Goal: Transaction & Acquisition: Download file/media

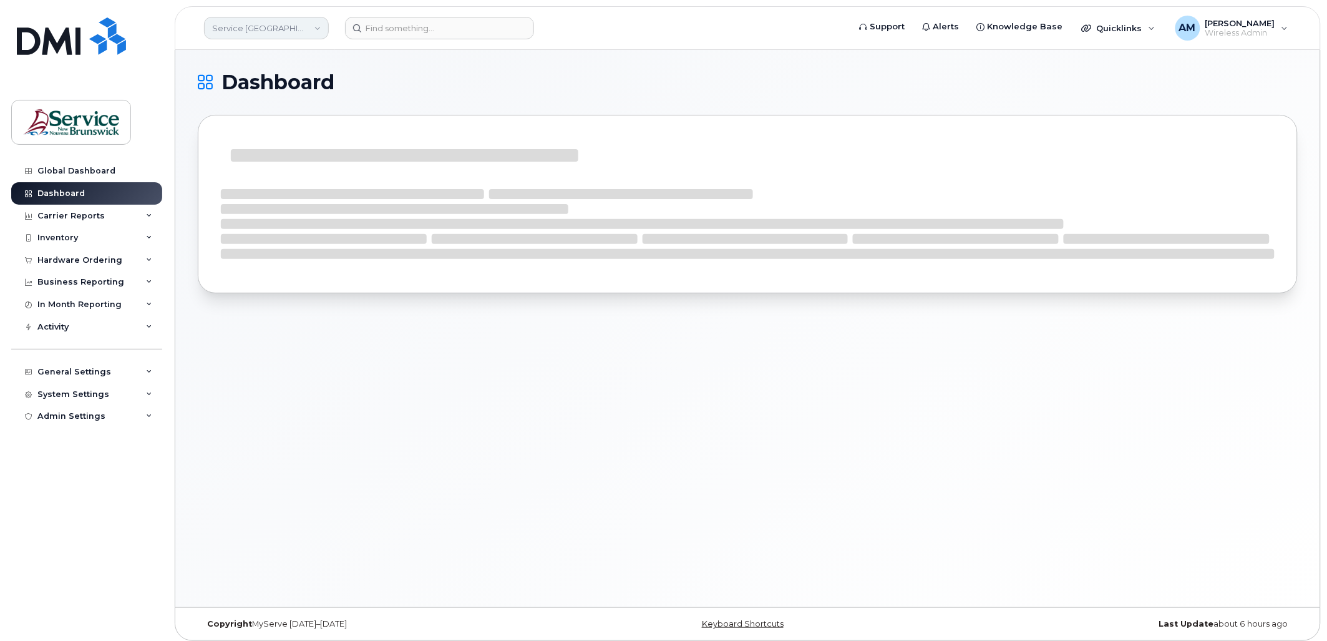
click at [284, 29] on link "Service New Brunswick (SNB)" at bounding box center [266, 28] width 125 height 22
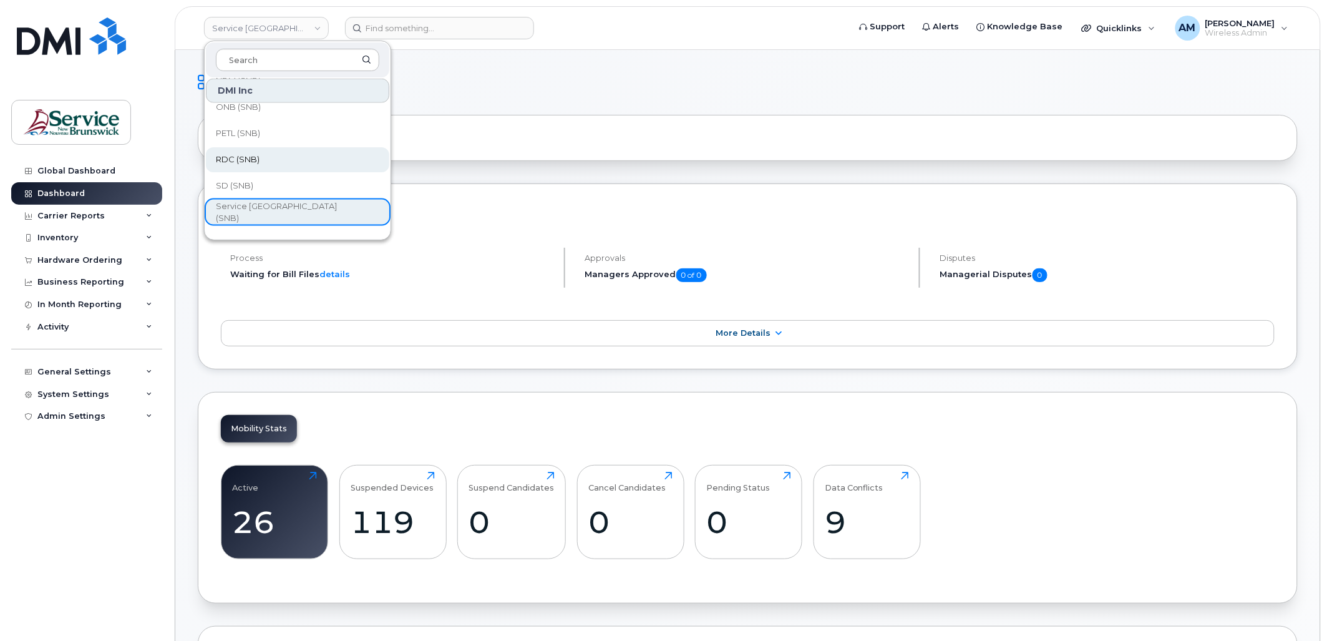
scroll to position [465, 0]
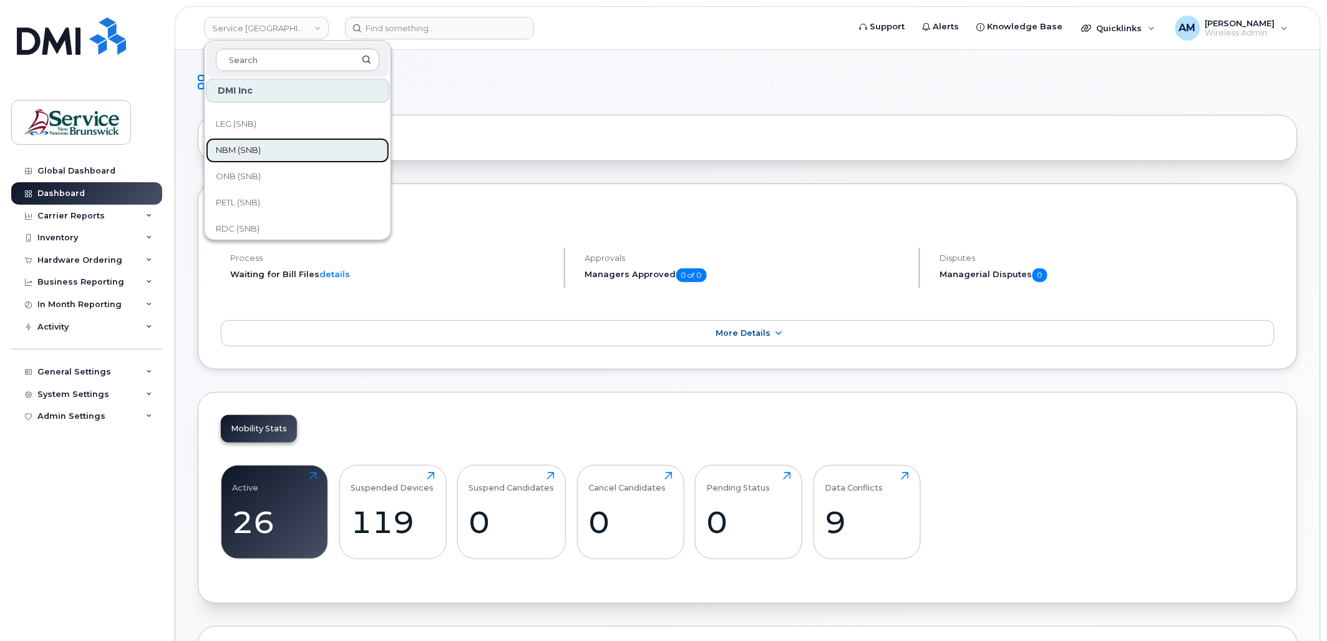
click at [276, 147] on link "NBM (SNB)" at bounding box center [297, 150] width 183 height 25
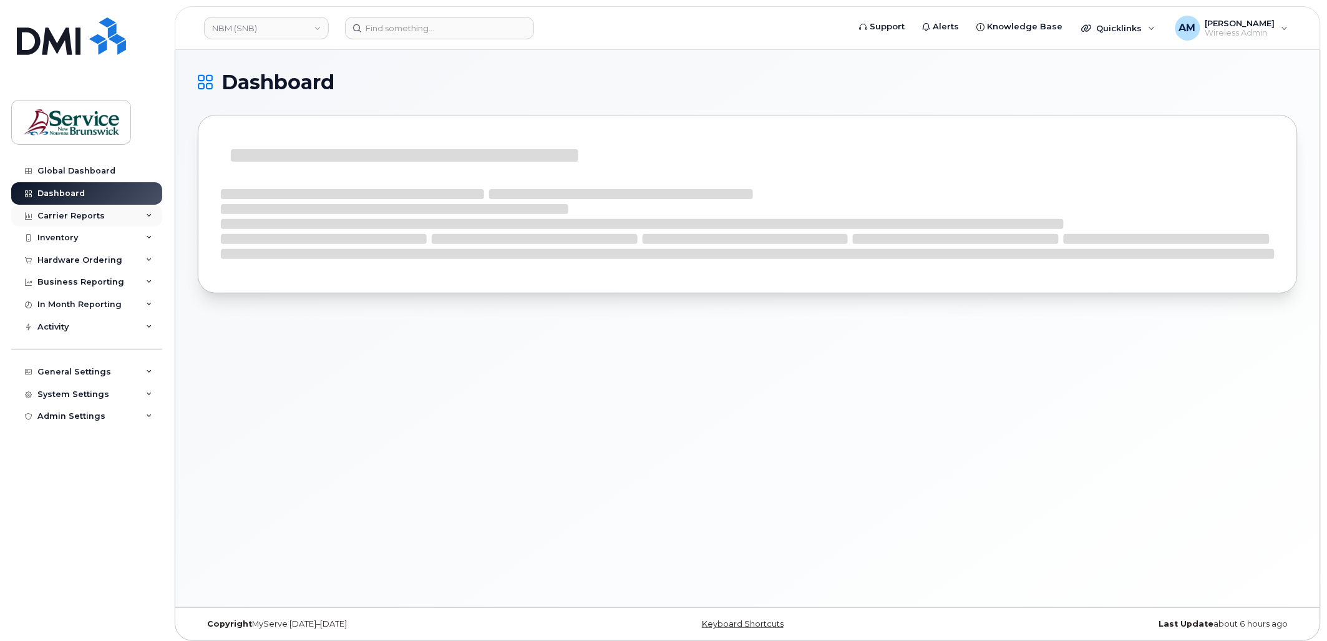
click at [97, 211] on div "Carrier Reports" at bounding box center [70, 216] width 67 height 10
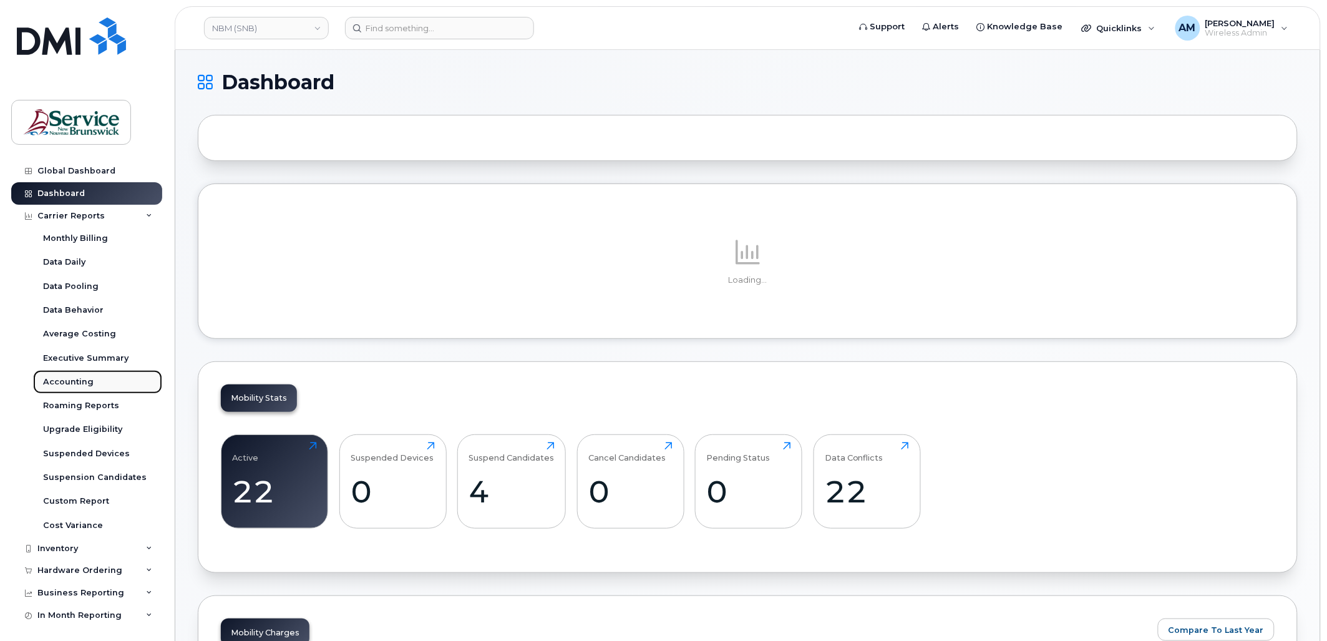
click at [70, 382] on div "Accounting" at bounding box center [68, 381] width 51 height 11
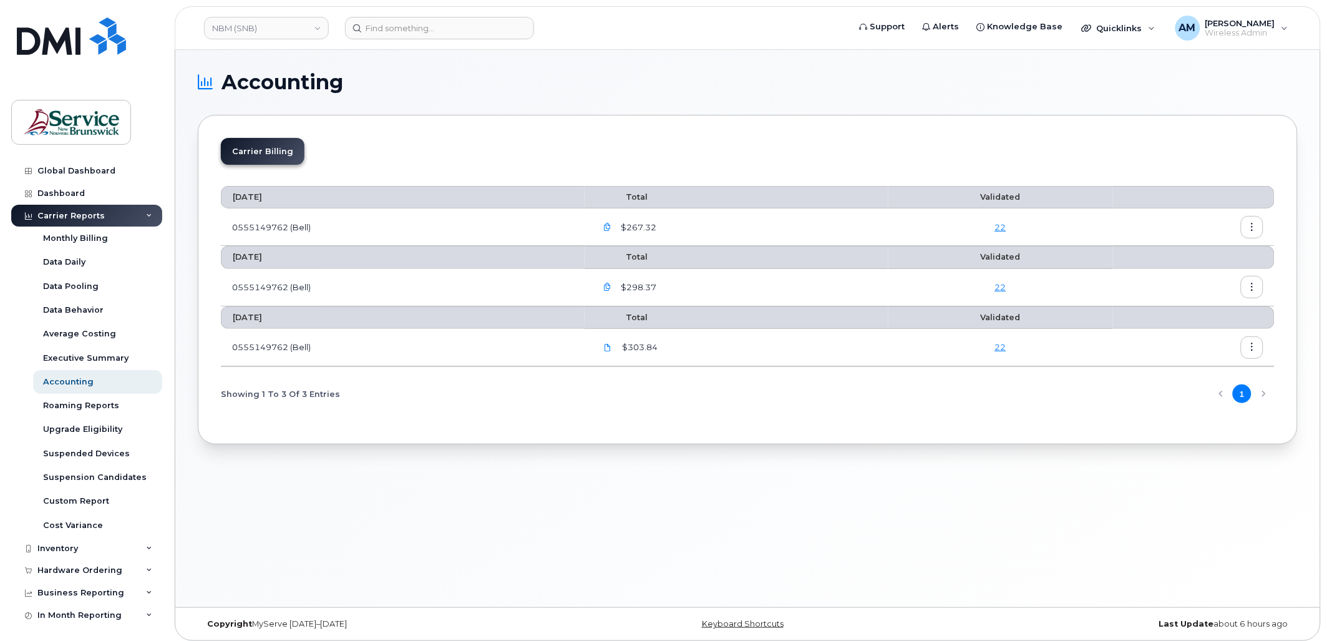
click at [611, 223] on icon "button" at bounding box center [607, 227] width 8 height 8
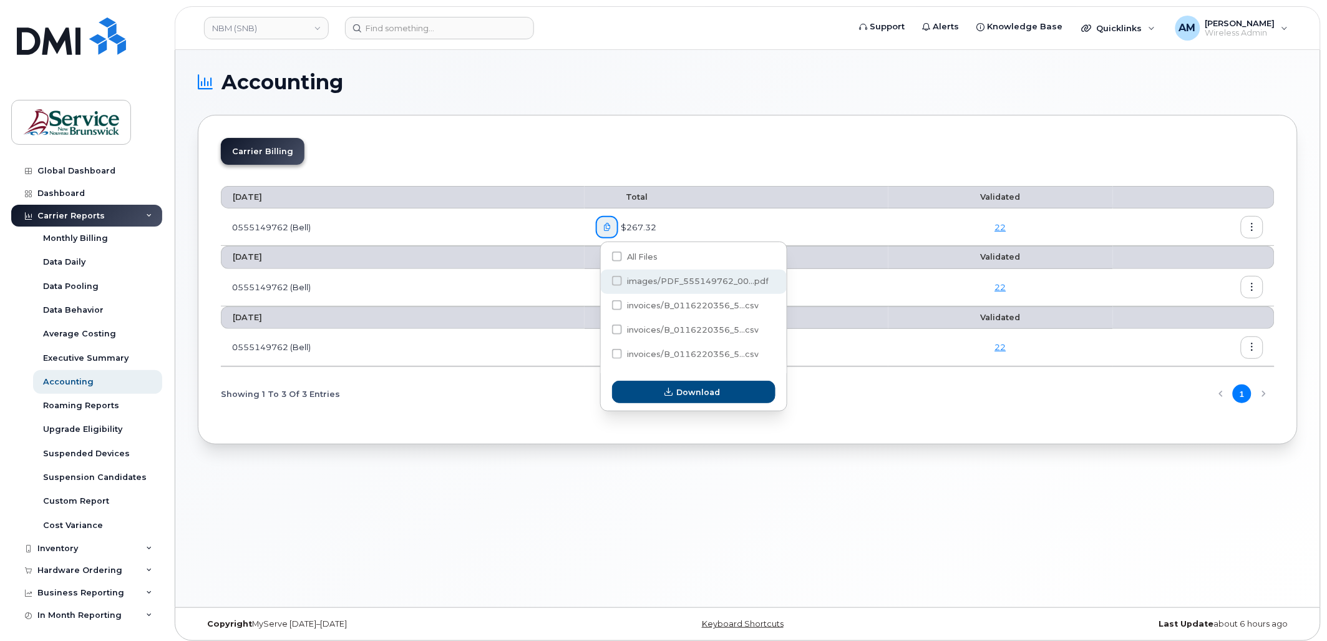
click at [614, 282] on span at bounding box center [617, 281] width 10 height 10
click at [603, 282] on input "images/PDF_555149762_00...pdf" at bounding box center [600, 281] width 6 height 6
checkbox input "true"
click at [689, 393] on span "Download" at bounding box center [699, 392] width 44 height 12
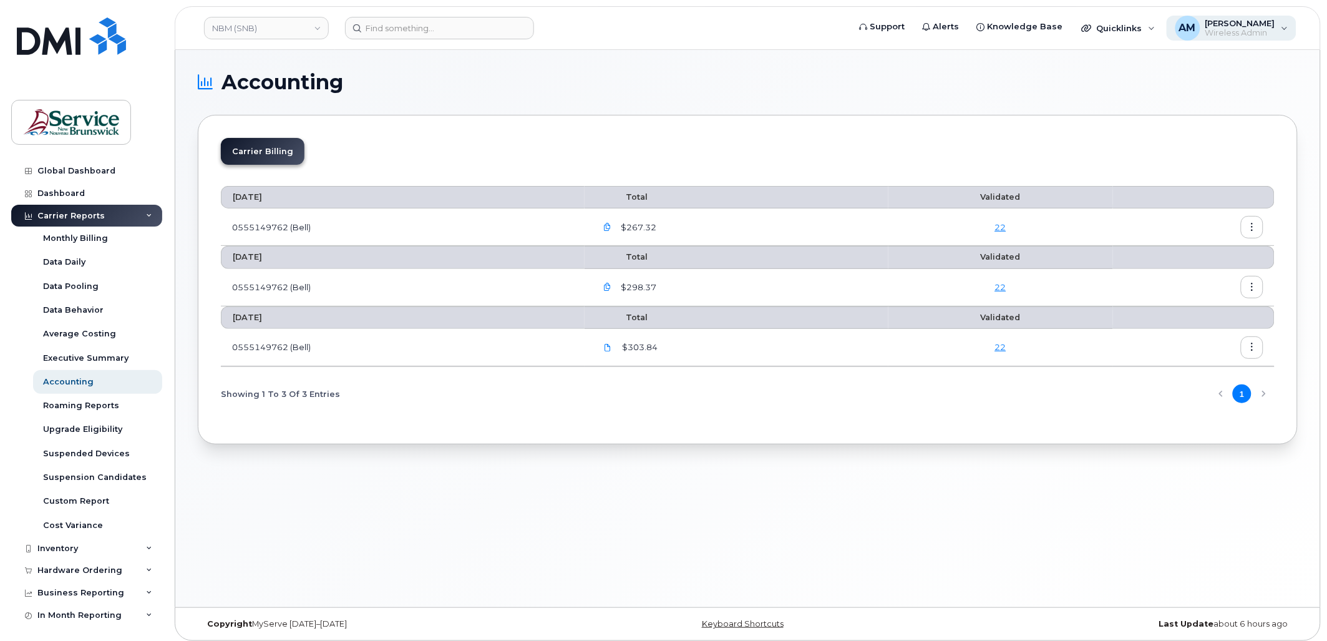
click at [1242, 29] on span "Wireless Admin" at bounding box center [1240, 33] width 70 height 10
